Goal: Information Seeking & Learning: Get advice/opinions

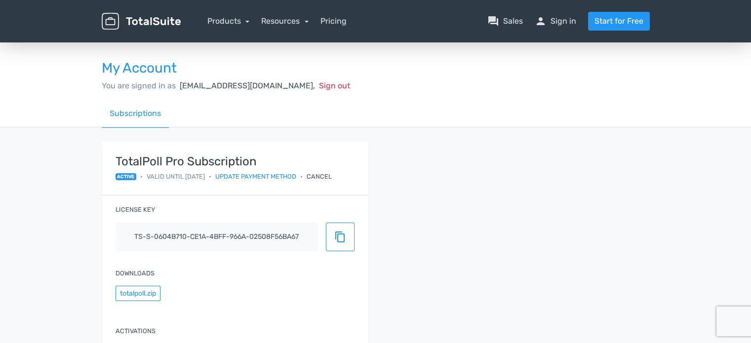
click at [63, 200] on div "My Account You are signed in as [EMAIL_ADDRESS][DOMAIN_NAME], Sign out Subscrip…" at bounding box center [375, 217] width 751 height 353
click at [304, 24] on link "Resources" at bounding box center [284, 20] width 47 height 9
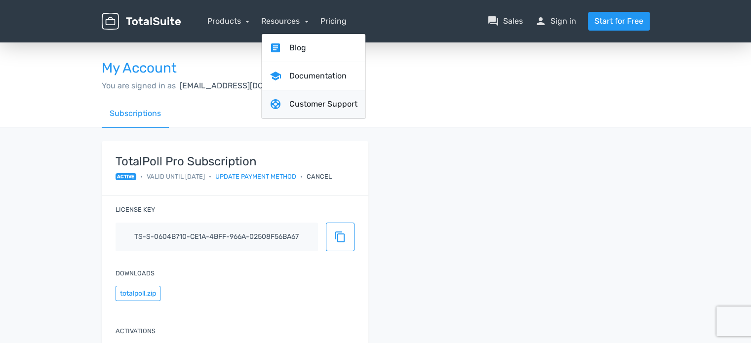
click at [314, 114] on link "support Customer Support" at bounding box center [314, 104] width 104 height 28
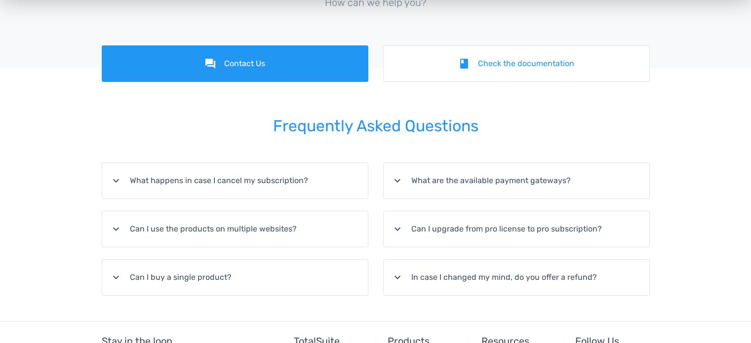
scroll to position [198, 0]
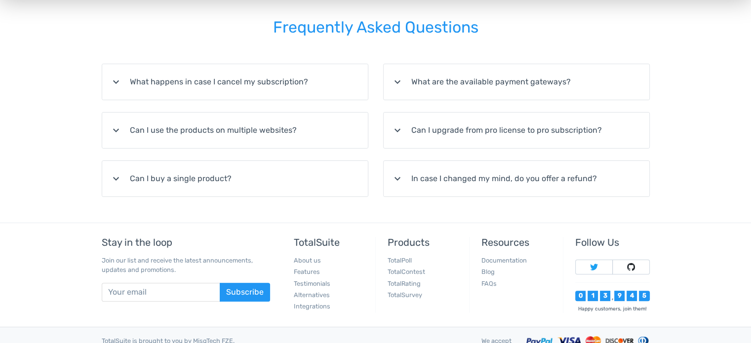
click at [441, 164] on summary "expand_more In case I changed my mind, do you offer a refund?" at bounding box center [517, 179] width 266 height 36
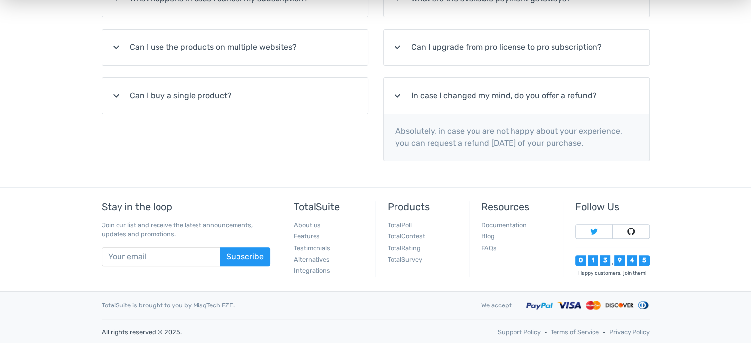
scroll to position [83, 0]
